Goal: Task Accomplishment & Management: Use online tool/utility

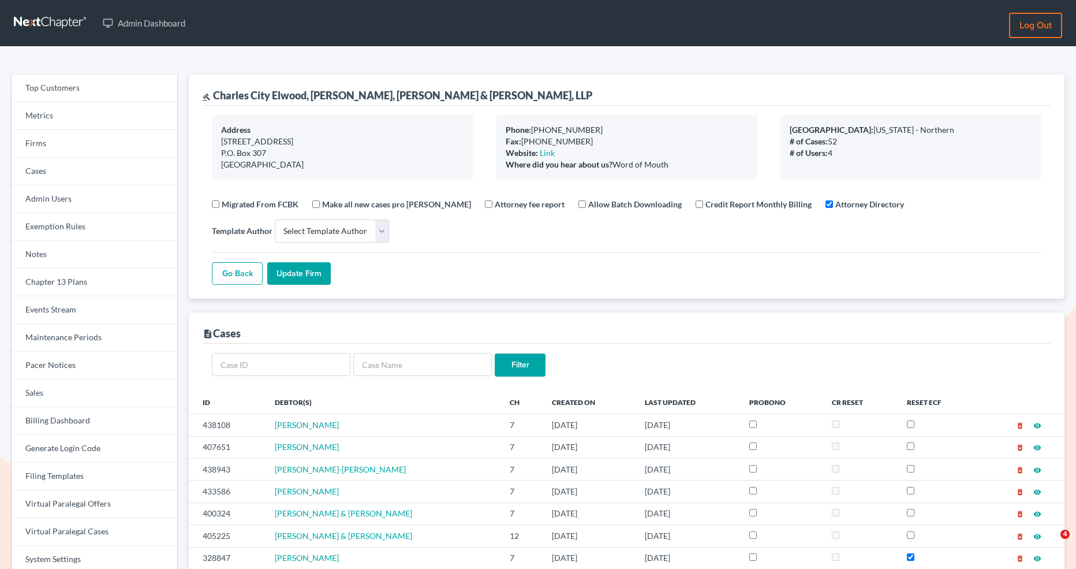
select select
click at [102, 140] on link "Firms" at bounding box center [95, 144] width 166 height 28
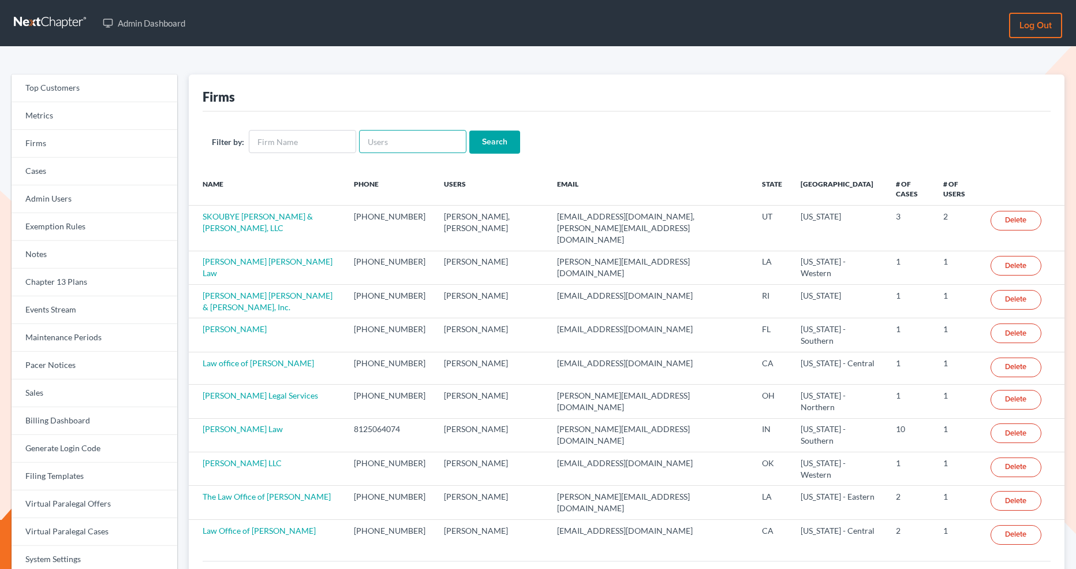
click at [405, 138] on input "text" at bounding box center [412, 141] width 107 height 23
paste input "marybeth@schroedermb-law.com"
type input "marybeth@schroedermb-law.com"
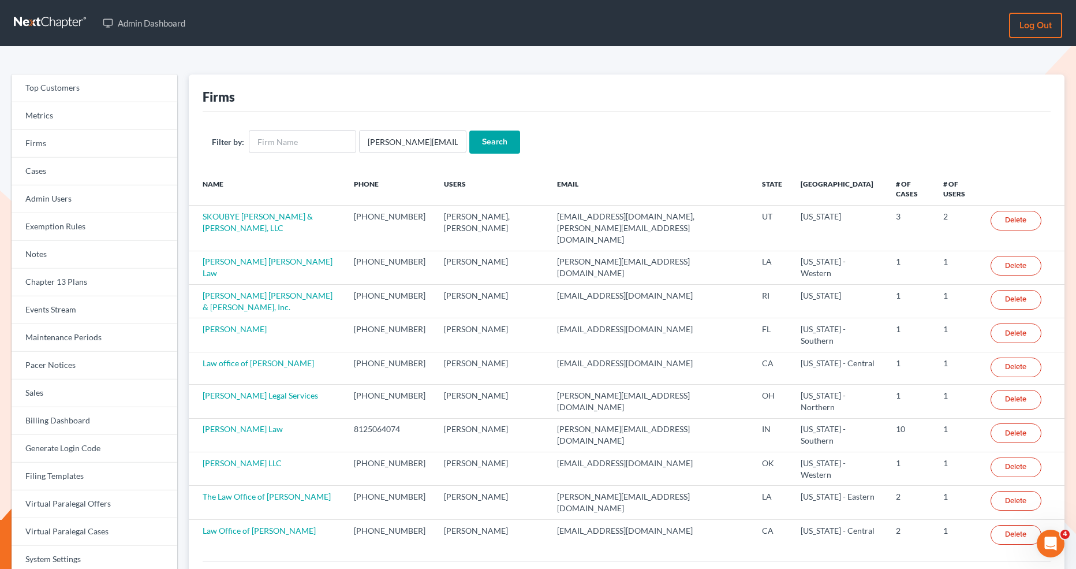
click at [498, 138] on input "Search" at bounding box center [494, 141] width 51 height 23
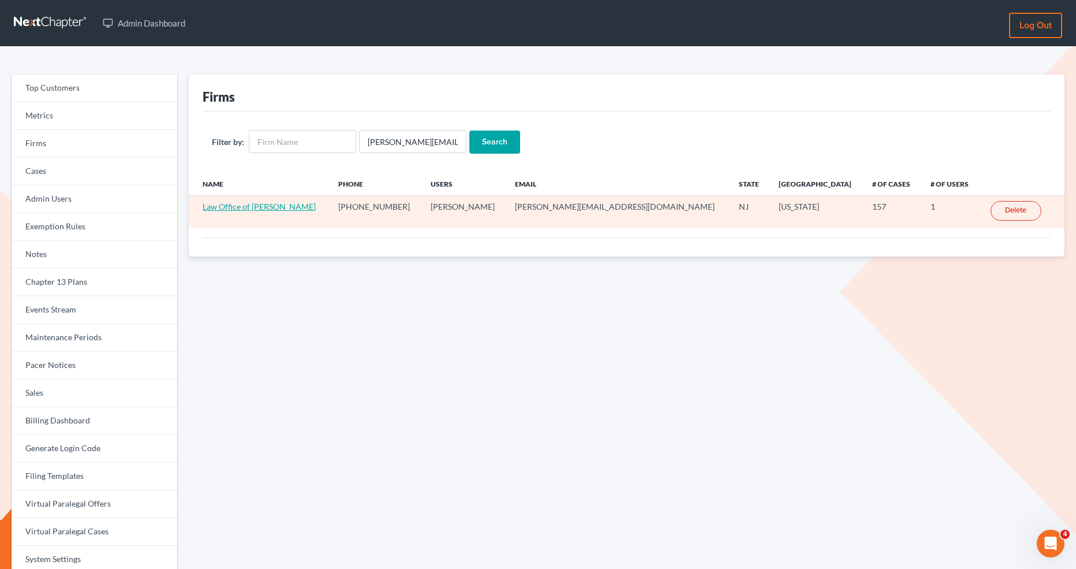
click at [218, 201] on link "Law Office of MaryBeth Schroeder" at bounding box center [259, 206] width 113 height 10
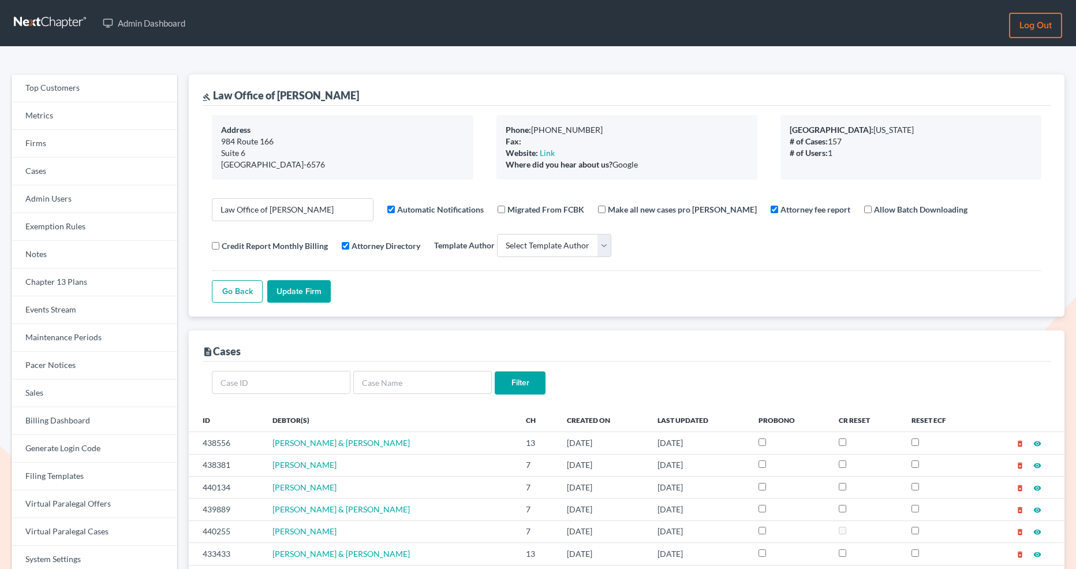
select select
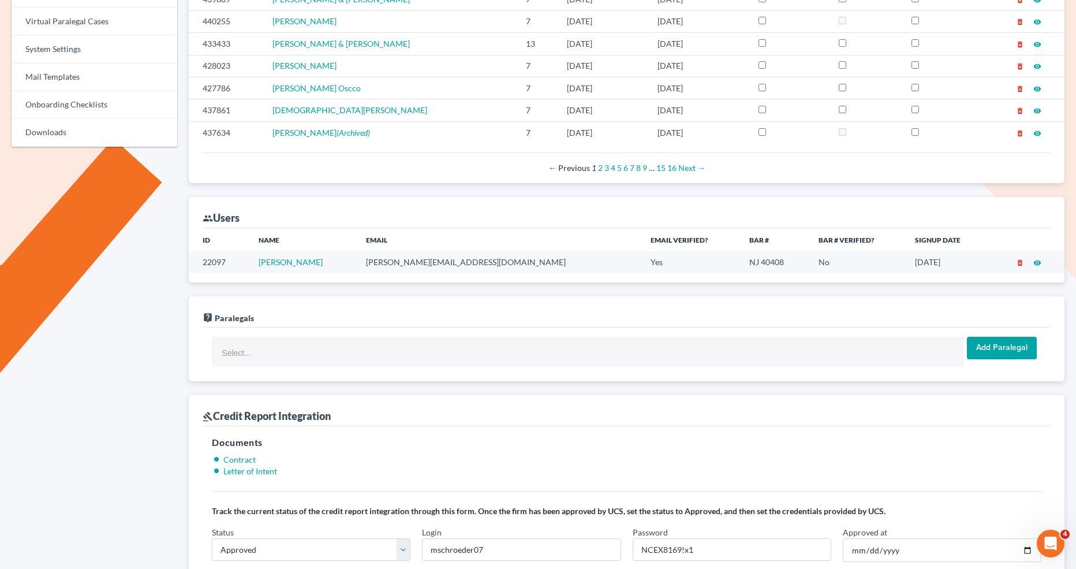
scroll to position [492, 0]
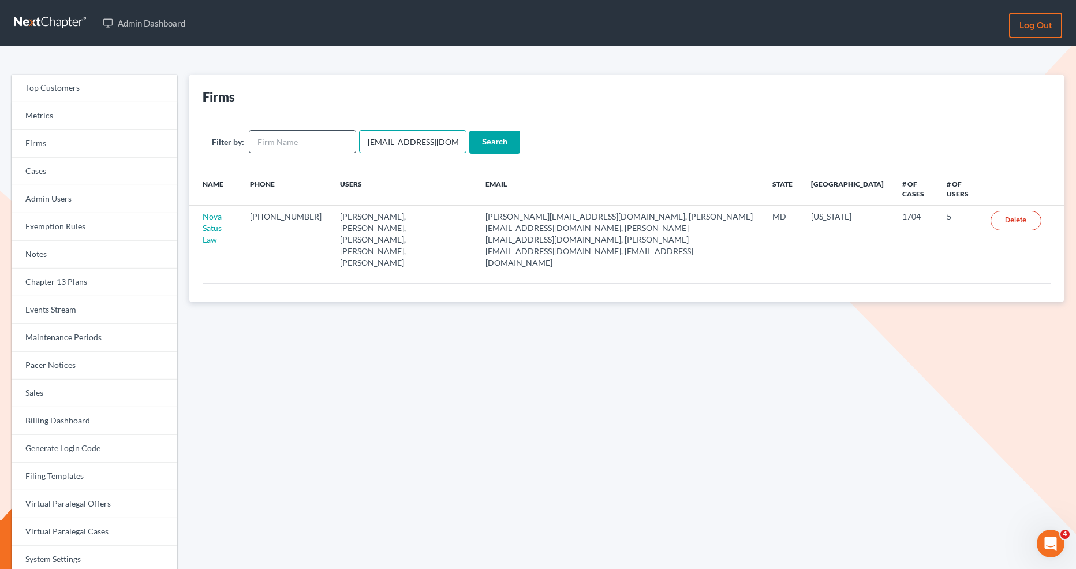
drag, startPoint x: 458, startPoint y: 145, endPoint x: 296, endPoint y: 134, distance: 163.2
click at [296, 134] on form "Filter by: emabuena@gmail.com Search" at bounding box center [627, 142] width 830 height 24
click at [278, 126] on div "Filter by: Search" at bounding box center [627, 141] width 848 height 61
click at [278, 136] on input "text" at bounding box center [302, 141] width 107 height 23
type input "fruit"
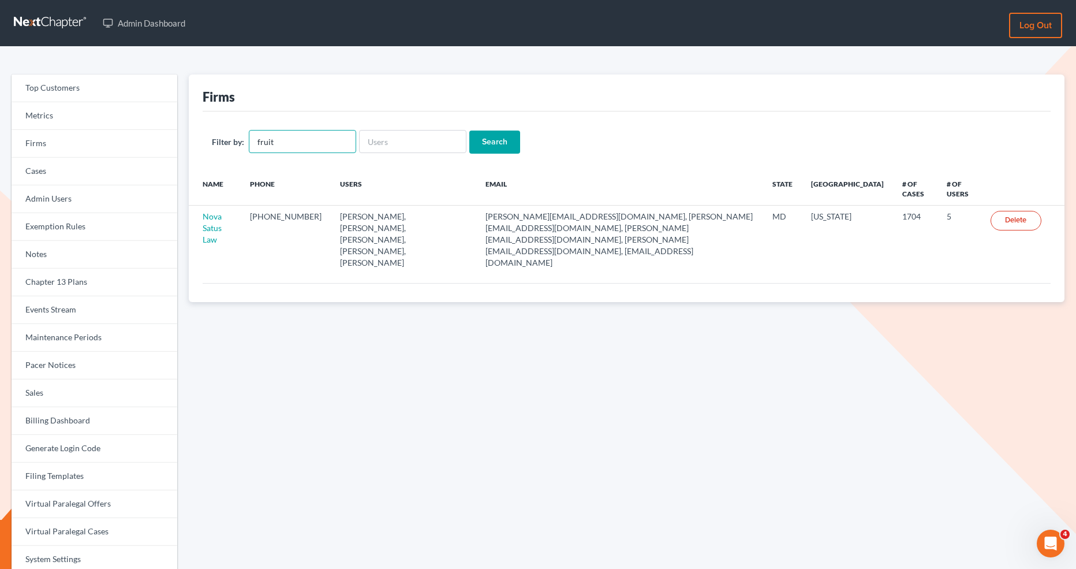
click at [469, 130] on input "Search" at bounding box center [494, 141] width 51 height 23
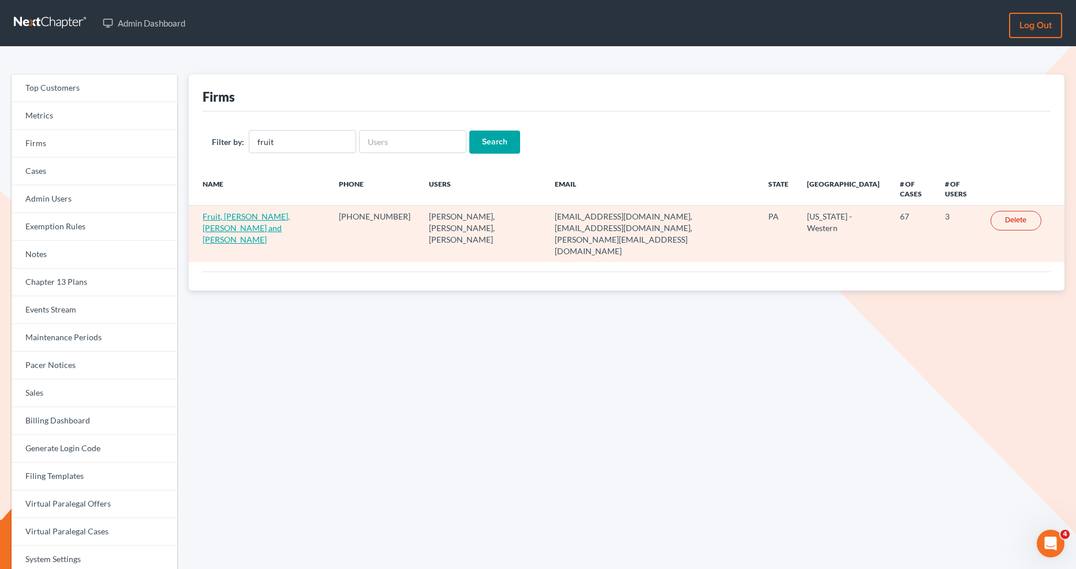
click at [218, 222] on td "Fruit, [PERSON_NAME], [PERSON_NAME] and [PERSON_NAME]" at bounding box center [259, 234] width 141 height 57
click at [218, 221] on td "Fruit, [PERSON_NAME], [PERSON_NAME] and [PERSON_NAME]" at bounding box center [259, 234] width 141 height 57
click at [235, 211] on link "Fruit, [PERSON_NAME], [PERSON_NAME] and [PERSON_NAME]" at bounding box center [246, 227] width 87 height 33
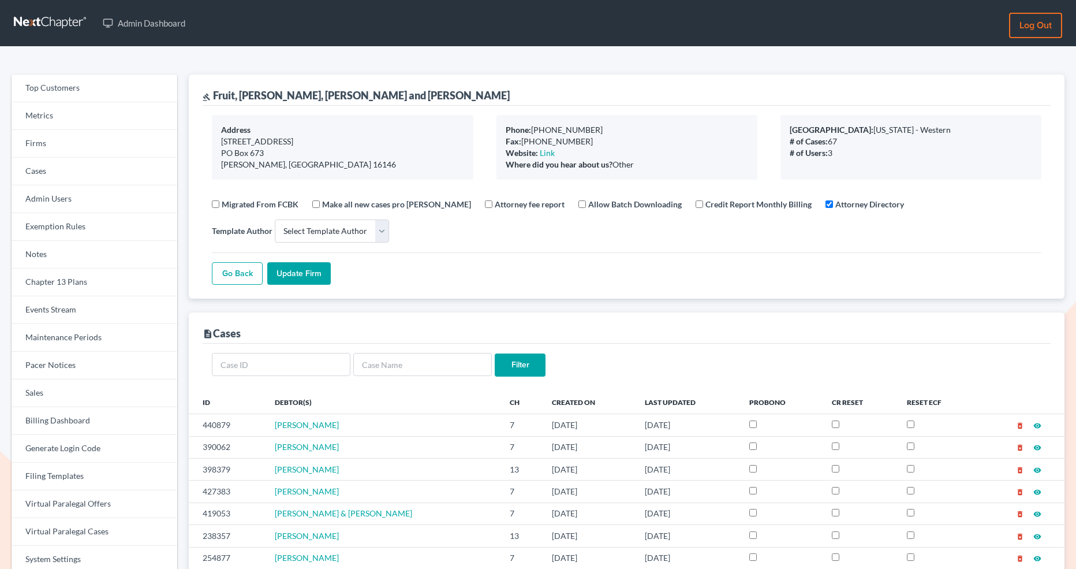
select select
drag, startPoint x: 370, startPoint y: 85, endPoint x: 383, endPoint y: 102, distance: 20.9
click at [383, 102] on div "gavel Fruit, [PERSON_NAME], [PERSON_NAME] and [PERSON_NAME]" at bounding box center [627, 89] width 848 height 31
click at [383, 102] on div "gavel Fruit, Dill, Goodwin and Scholl" at bounding box center [627, 89] width 848 height 31
drag, startPoint x: 363, startPoint y: 98, endPoint x: 213, endPoint y: 97, distance: 149.5
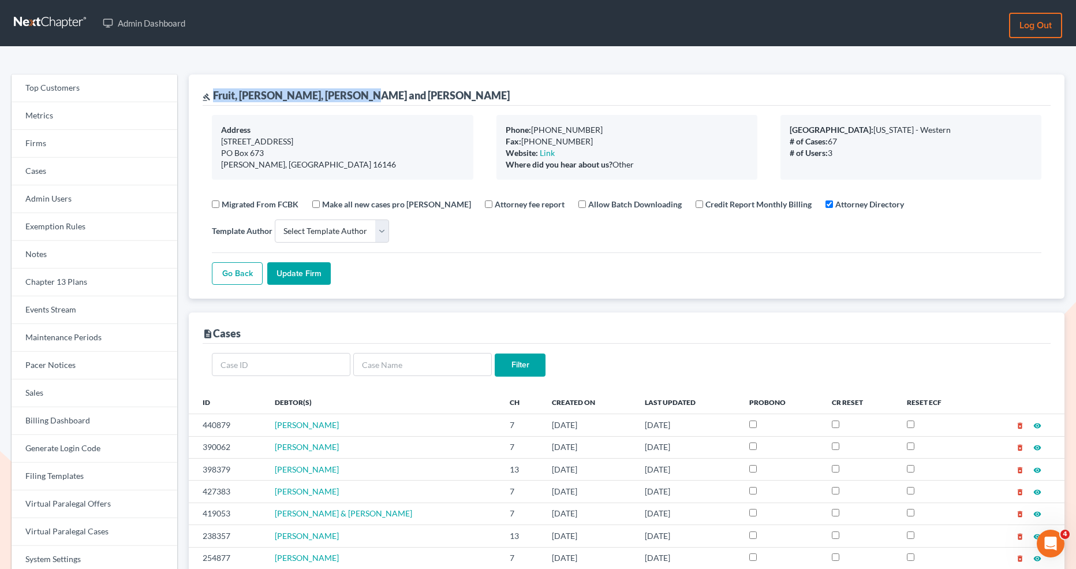
click at [213, 97] on div "gavel Fruit, Dill, Goodwin and Scholl" at bounding box center [627, 89] width 848 height 31
copy div "Fruit, Dill, Goodwin and Scholl"
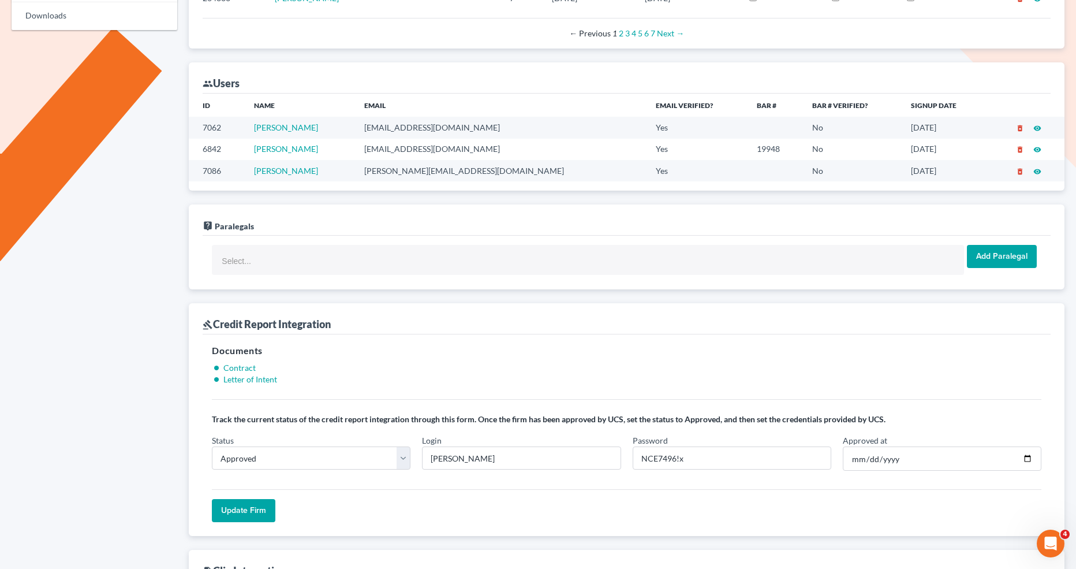
scroll to position [765, 0]
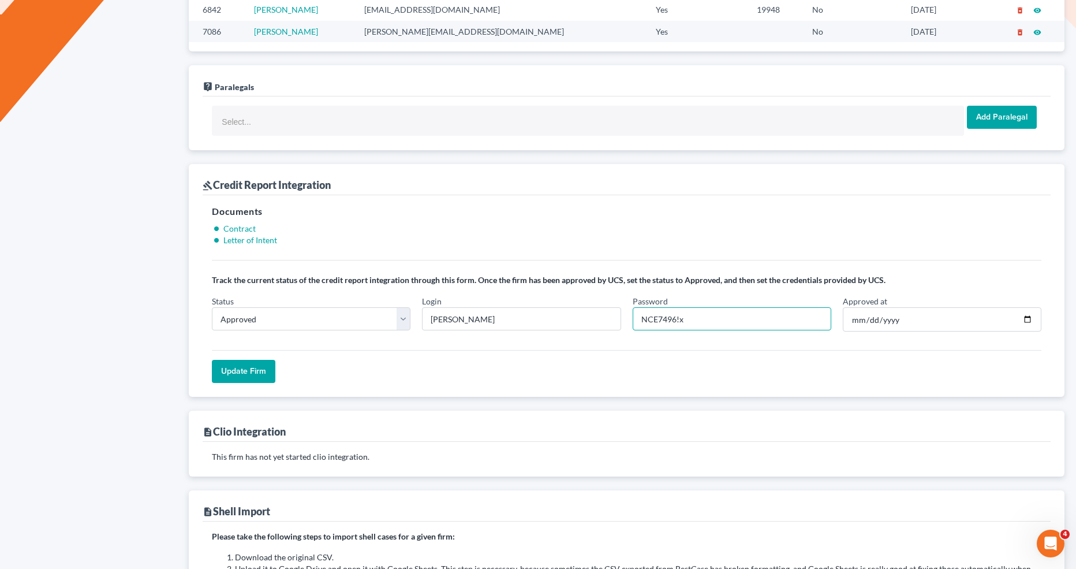
drag, startPoint x: 675, startPoint y: 315, endPoint x: 625, endPoint y: 315, distance: 49.6
click at [625, 315] on div "Status In Progress Not Approved Approved Retry Login c.scholl Password NCE7496!…" at bounding box center [626, 318] width 841 height 46
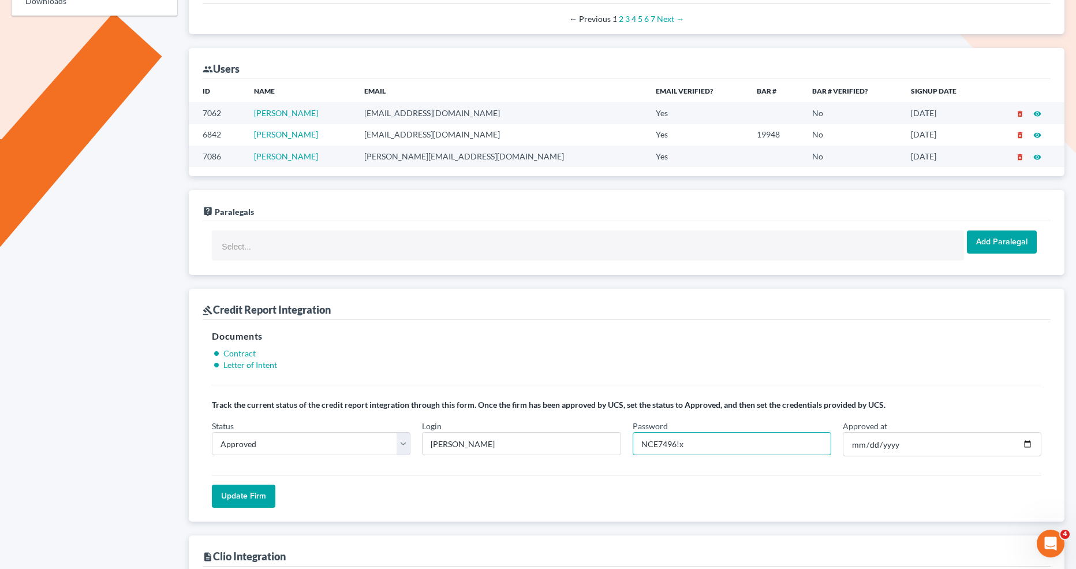
scroll to position [556, 0]
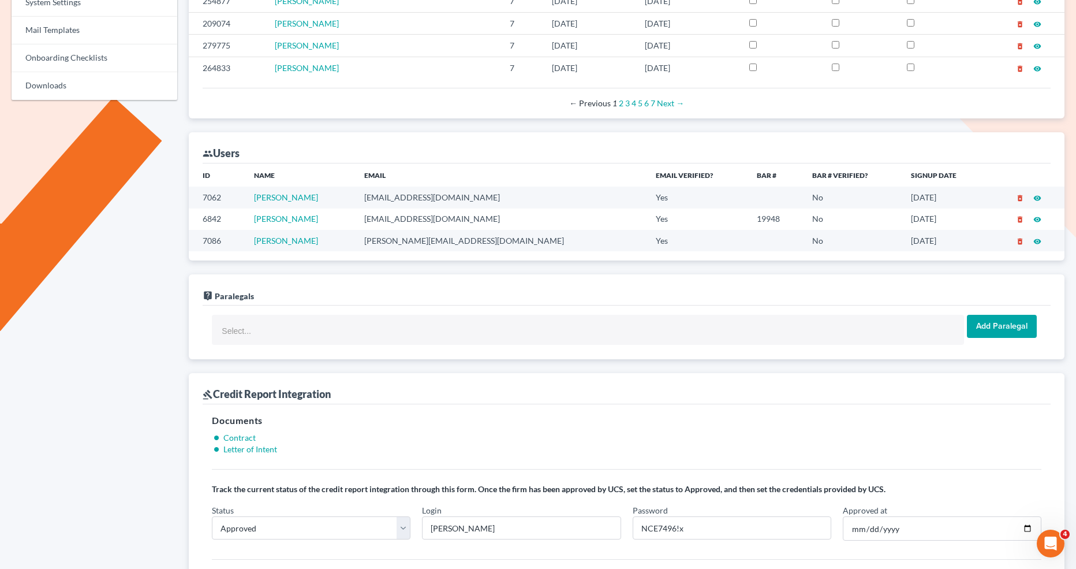
drag, startPoint x: 479, startPoint y: 236, endPoint x: 380, endPoint y: 232, distance: 99.3
click at [380, 232] on tr "7086 Wendy McCarthy wendy@fdgs-law.com Yes No 10/21/2019 delete_forever visibil…" at bounding box center [627, 240] width 876 height 21
copy tr "wendy@fdgs-law.com"
click at [494, 236] on td "wendy@fdgs-law.com" at bounding box center [501, 240] width 292 height 21
drag, startPoint x: 491, startPoint y: 236, endPoint x: 384, endPoint y: 231, distance: 106.9
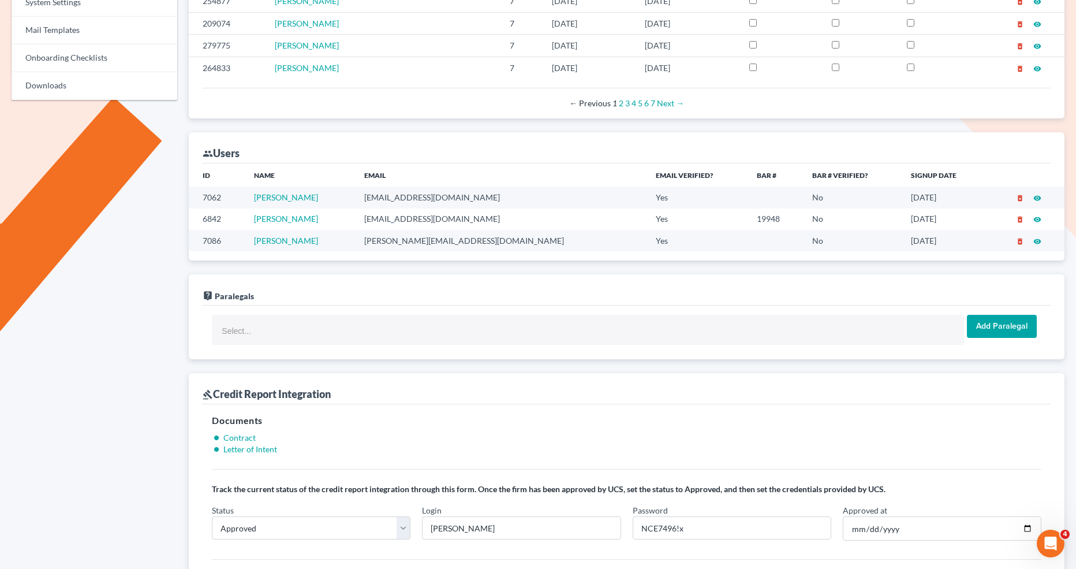
click at [384, 231] on tr "7086 Wendy McCarthy wendy@fdgs-law.com Yes No 10/21/2019 delete_forever visibil…" at bounding box center [627, 240] width 876 height 21
copy tr "wendy@fdgs-law.com"
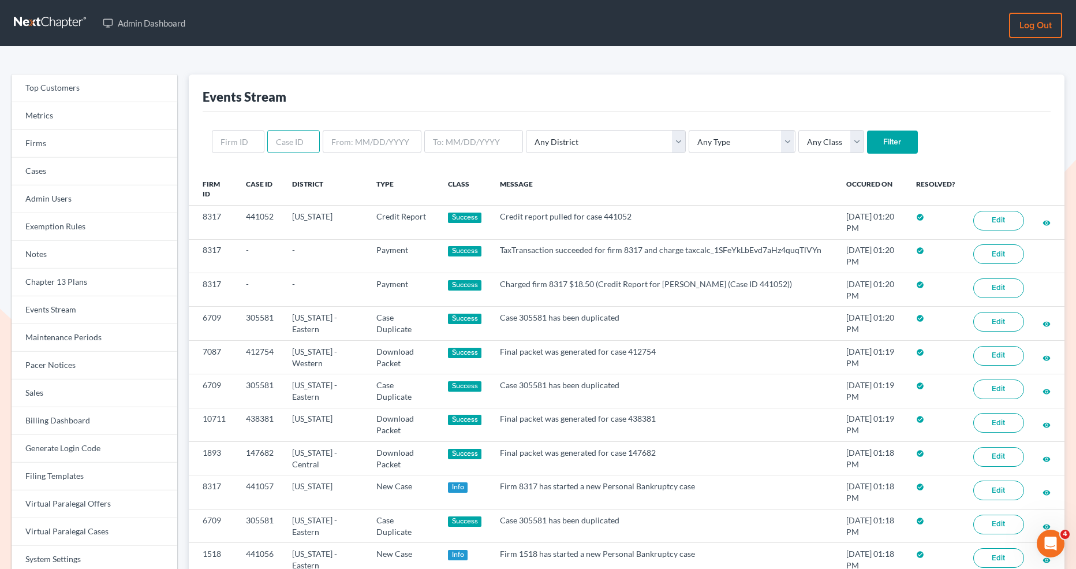
click at [279, 143] on input "text" at bounding box center [293, 141] width 53 height 23
paste input "4459"
type input "4459"
drag, startPoint x: 298, startPoint y: 140, endPoint x: 268, endPoint y: 140, distance: 30.0
click at [268, 140] on input "4459" at bounding box center [293, 141] width 53 height 23
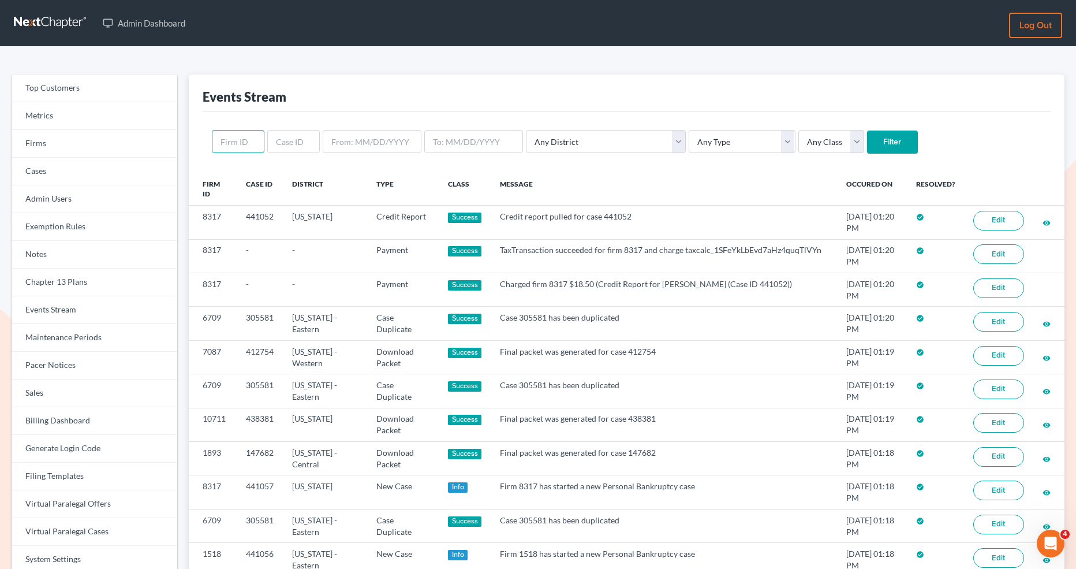
click at [239, 145] on input "text" at bounding box center [238, 141] width 53 height 23
paste input "4459"
type input "4459"
click at [867, 135] on input "Filter" at bounding box center [892, 141] width 51 height 23
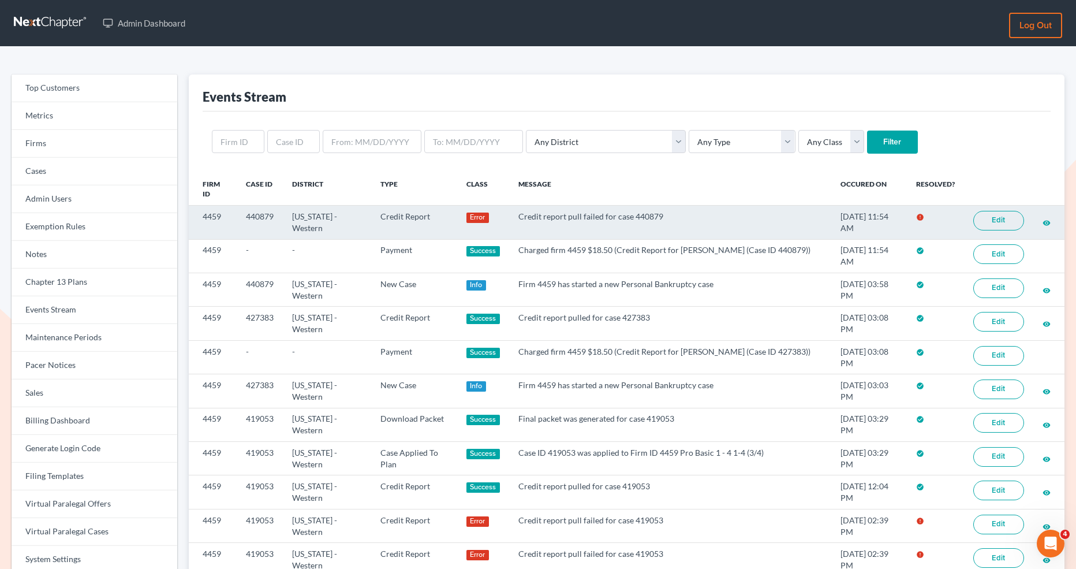
click at [995, 222] on link "Edit" at bounding box center [998, 221] width 51 height 20
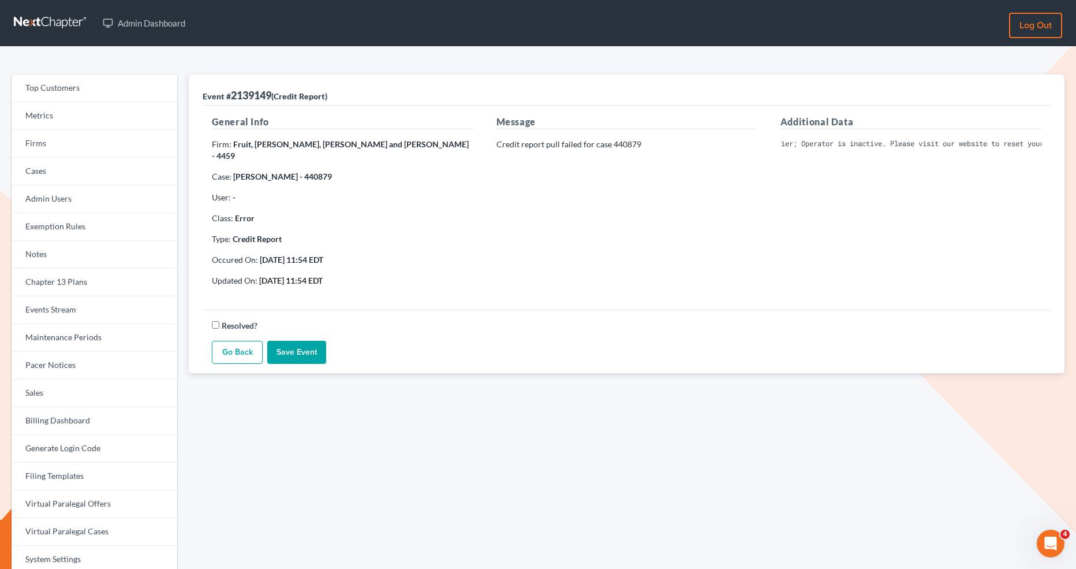
scroll to position [0, 184]
click at [799, 226] on div "Additional Data Invalid Client Account Identifier; Operator is inactive. Please…" at bounding box center [911, 205] width 284 height 181
drag, startPoint x: 778, startPoint y: 142, endPoint x: 1045, endPoint y: 150, distance: 267.4
click at [1045, 150] on div "Additional Data Invalid Client Account Identifier; Operator is inactive. Please…" at bounding box center [911, 205] width 284 height 181
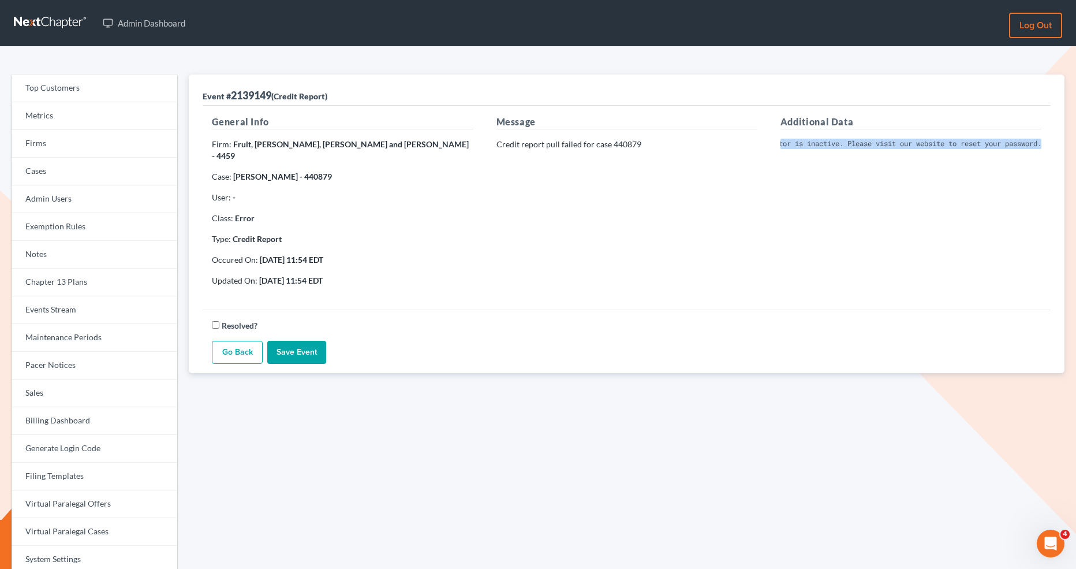
copy pre "Invalid Client Account Identifier; Operator is inactive. Please visit our websi…"
